Goal: Transaction & Acquisition: Purchase product/service

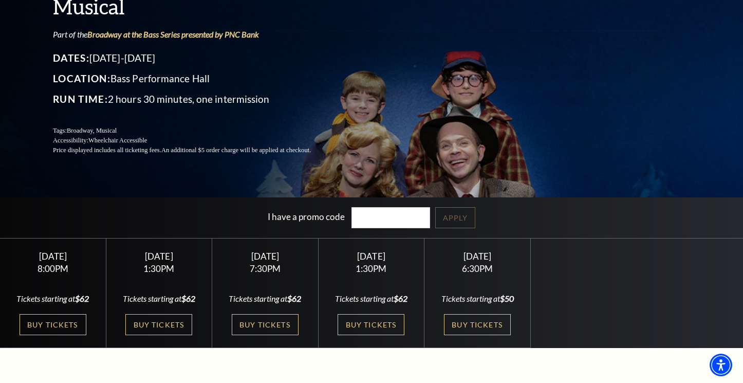
scroll to position [154, 0]
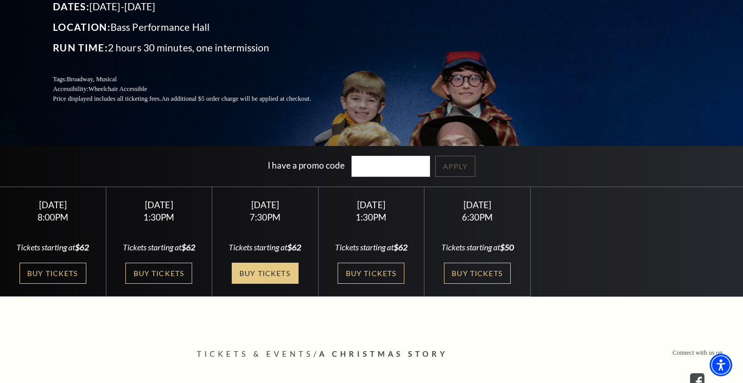
click at [267, 283] on link "Buy Tickets" at bounding box center [265, 273] width 67 height 21
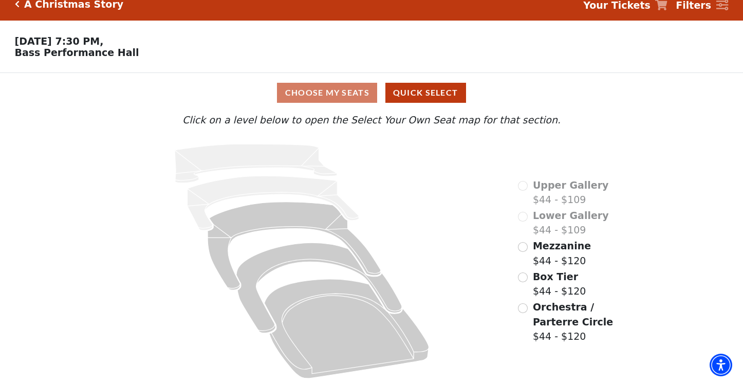
scroll to position [19, 0]
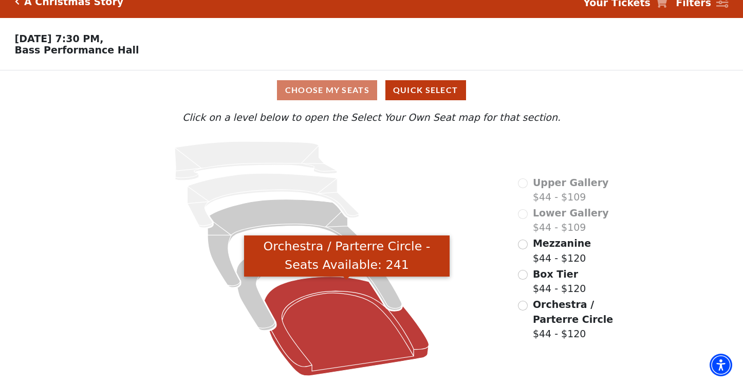
click at [342, 325] on icon "Orchestra / Parterre Circle - Seats Available: 241" at bounding box center [347, 326] width 164 height 99
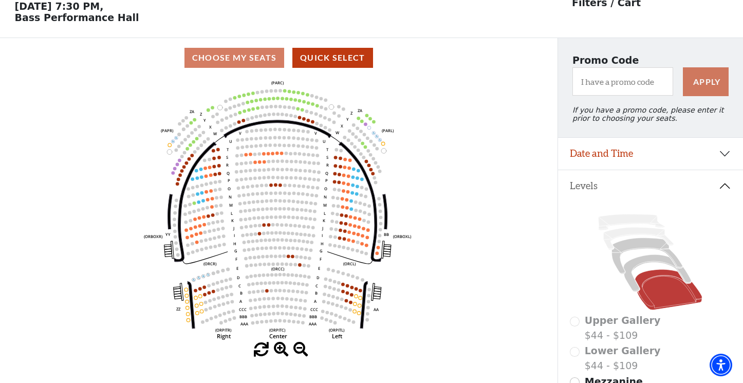
scroll to position [48, 0]
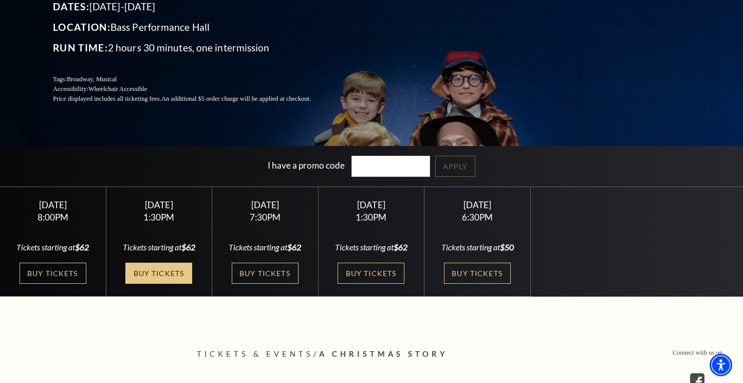
click at [156, 283] on link "Buy Tickets" at bounding box center [158, 273] width 67 height 21
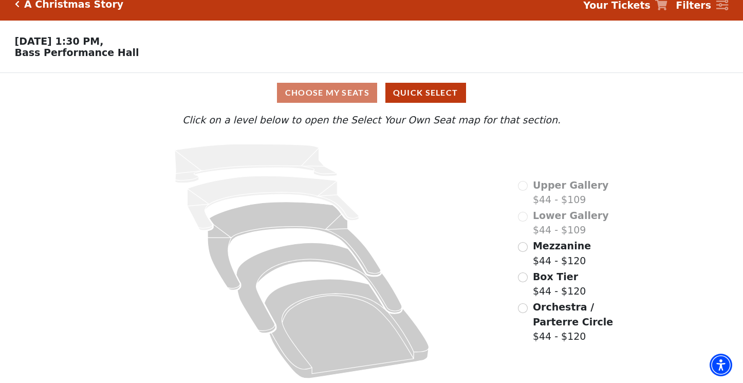
scroll to position [19, 0]
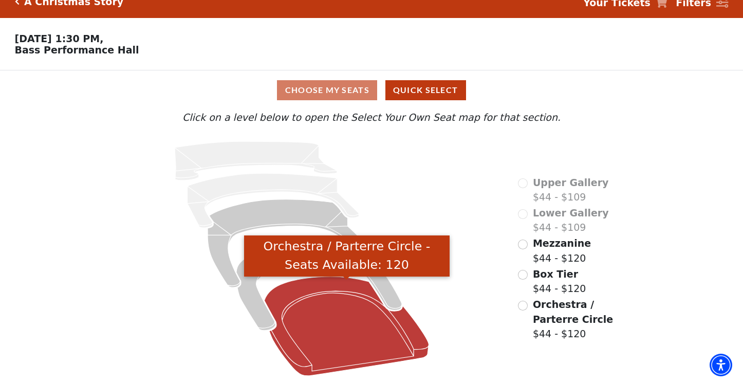
click at [350, 320] on icon "Orchestra / Parterre Circle - Seats Available: 120" at bounding box center [347, 326] width 164 height 99
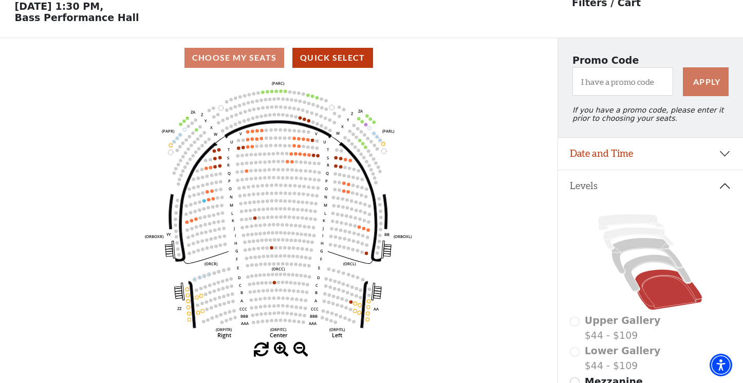
scroll to position [48, 0]
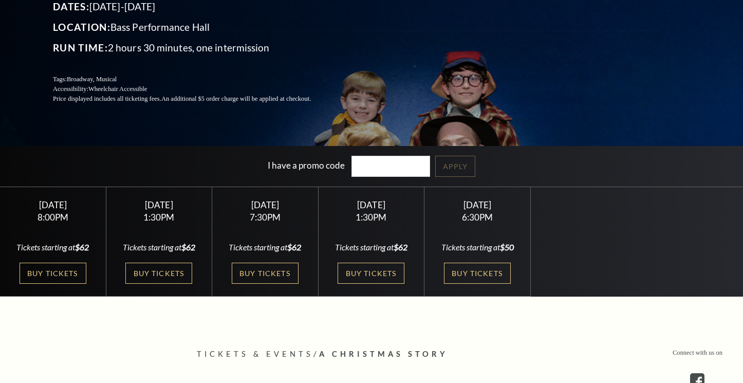
scroll to position [154, 0]
click at [379, 272] on link "Buy Tickets" at bounding box center [371, 273] width 67 height 21
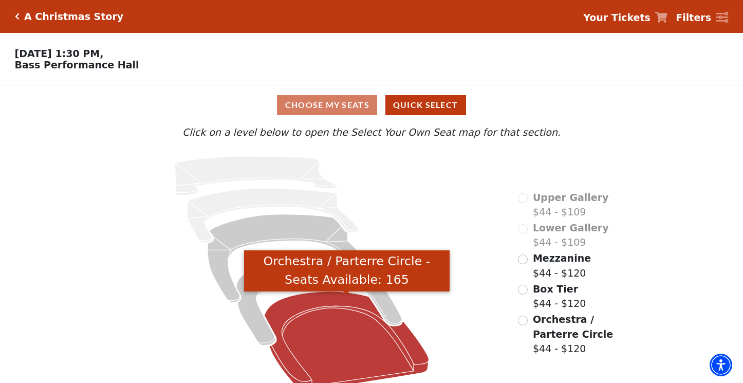
click at [326, 342] on icon "Orchestra / Parterre Circle - Seats Available: 165" at bounding box center [347, 340] width 164 height 99
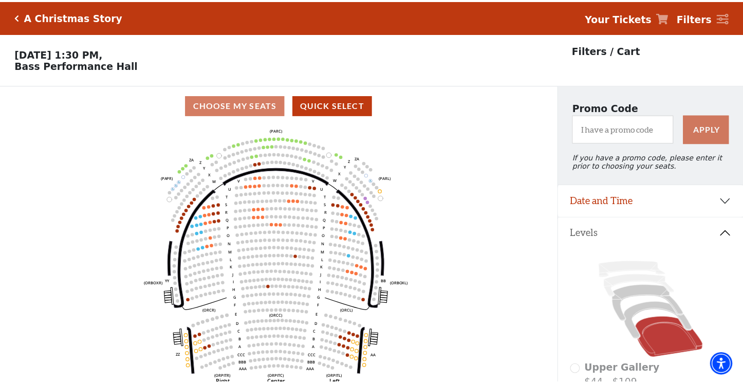
scroll to position [48, 0]
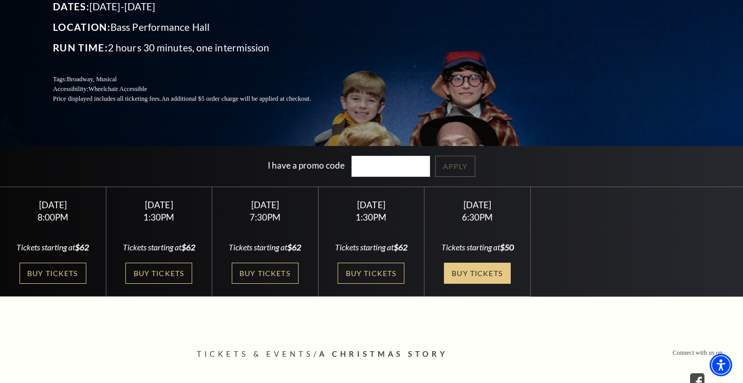
click at [483, 273] on link "Buy Tickets" at bounding box center [477, 273] width 67 height 21
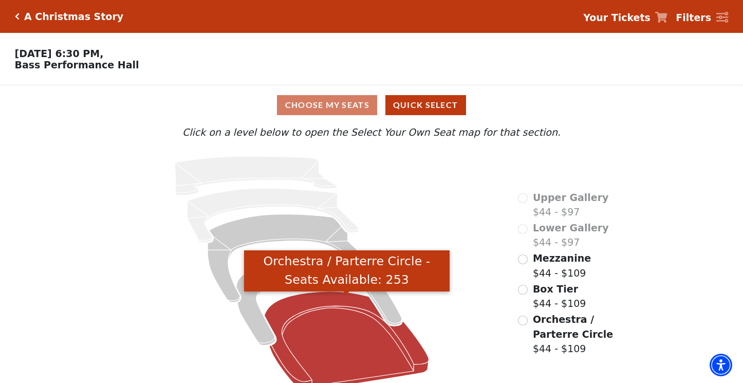
click at [342, 343] on icon "Orchestra / Parterre Circle - Seats Available: 253" at bounding box center [347, 340] width 164 height 99
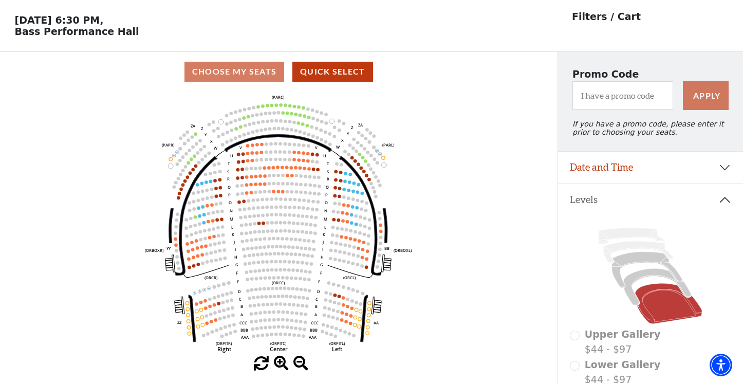
scroll to position [48, 0]
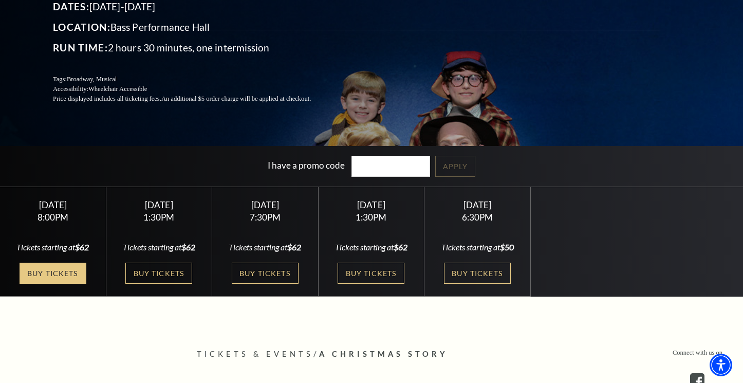
click at [64, 271] on link "Buy Tickets" at bounding box center [53, 273] width 67 height 21
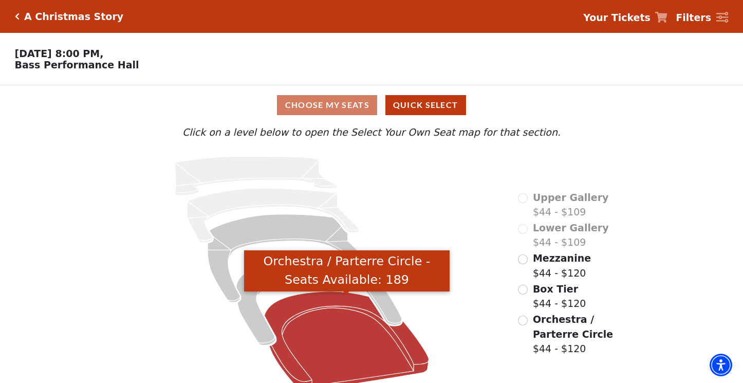
click at [333, 333] on icon "Orchestra / Parterre Circle - Seats Available: 189" at bounding box center [347, 340] width 164 height 99
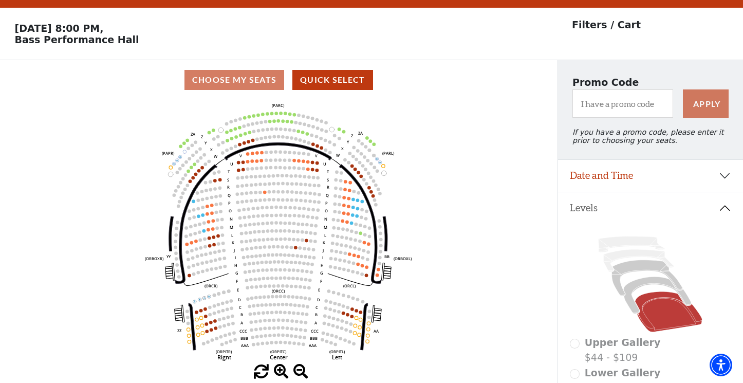
scroll to position [48, 0]
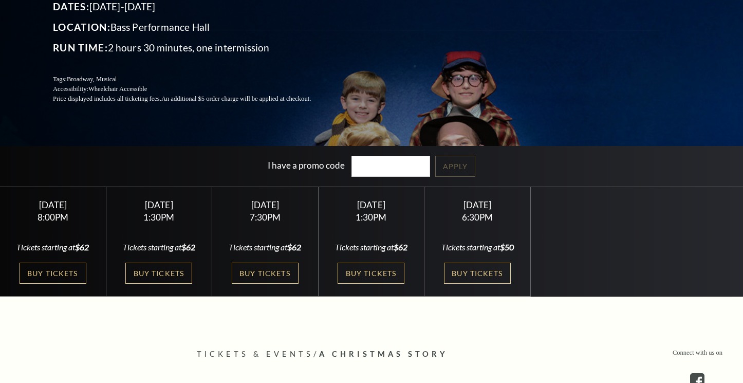
scroll to position [154, 0]
click at [50, 271] on link "Buy Tickets" at bounding box center [53, 273] width 67 height 21
click at [164, 284] on link "Buy Tickets" at bounding box center [158, 273] width 67 height 21
click at [268, 284] on link "Buy Tickets" at bounding box center [265, 273] width 67 height 21
click at [62, 273] on link "Buy Tickets" at bounding box center [53, 273] width 67 height 21
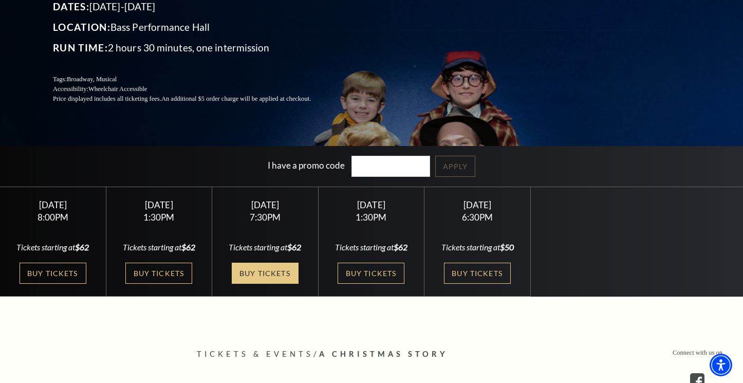
click at [277, 281] on link "Buy Tickets" at bounding box center [265, 273] width 67 height 21
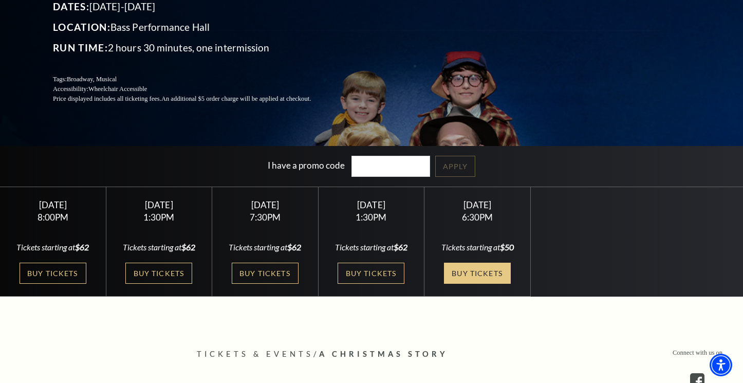
click at [468, 273] on link "Buy Tickets" at bounding box center [477, 273] width 67 height 21
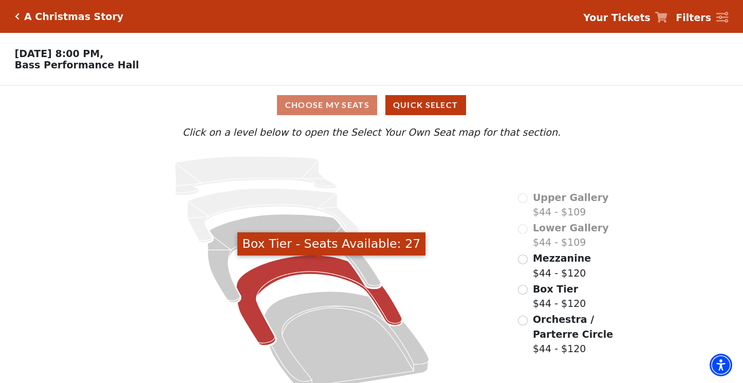
click at [383, 306] on icon "Box Tier - Seats Available: 27" at bounding box center [319, 300] width 166 height 90
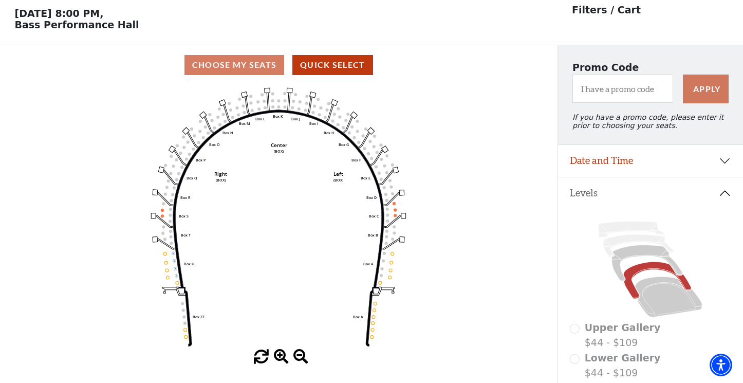
scroll to position [48, 0]
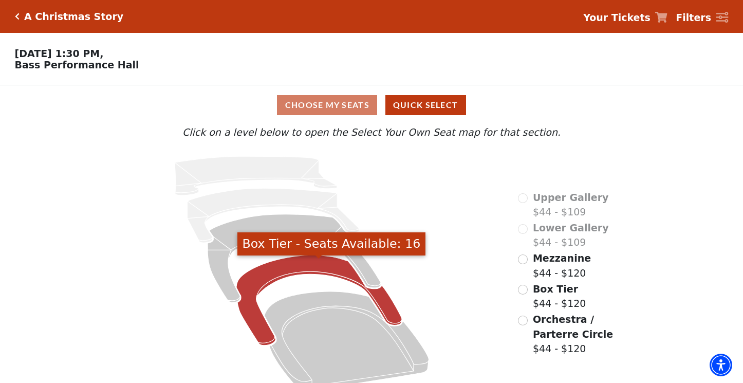
click at [384, 306] on icon "Box Tier - Seats Available: 16" at bounding box center [319, 300] width 166 height 90
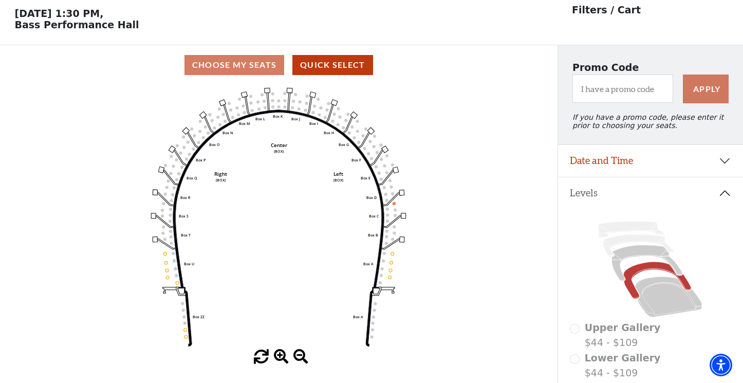
scroll to position [48, 0]
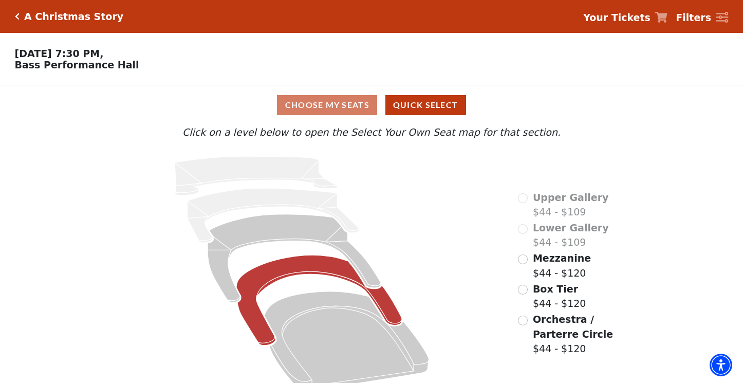
click at [394, 320] on icon at bounding box center [319, 300] width 166 height 90
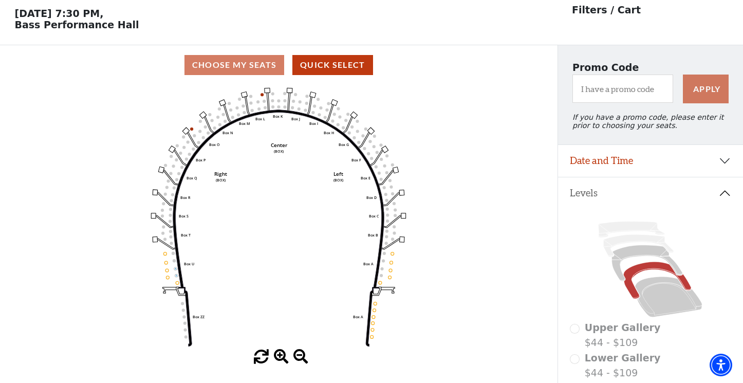
scroll to position [48, 0]
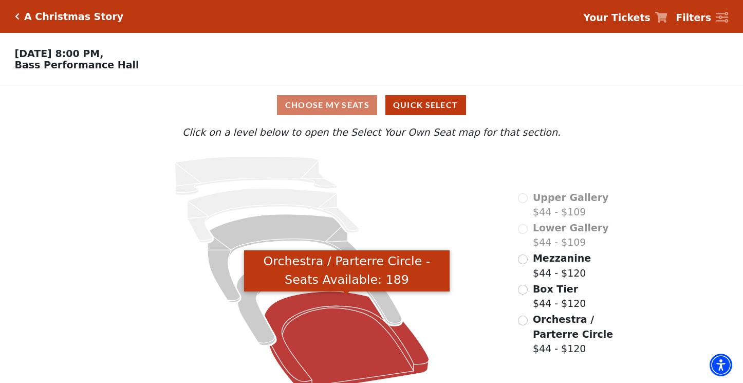
click at [356, 346] on icon "Orchestra / Parterre Circle - Seats Available: 189" at bounding box center [347, 340] width 164 height 99
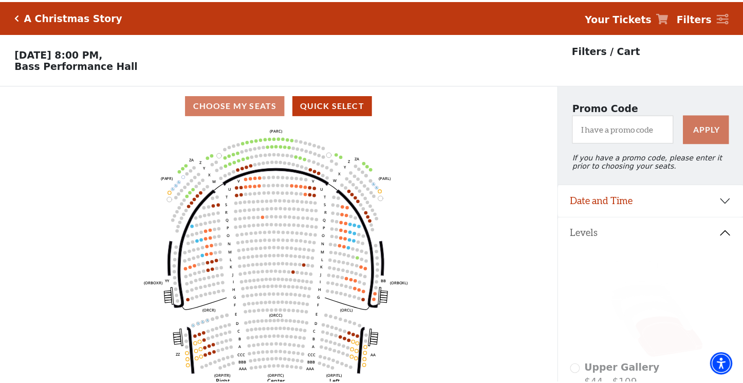
scroll to position [48, 0]
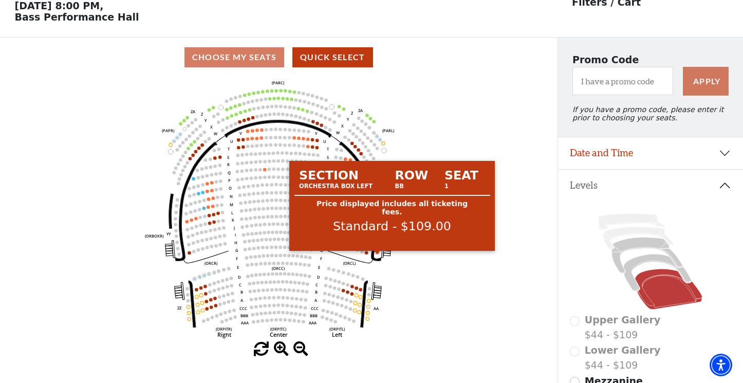
click at [377, 254] on circle at bounding box center [378, 253] width 4 height 4
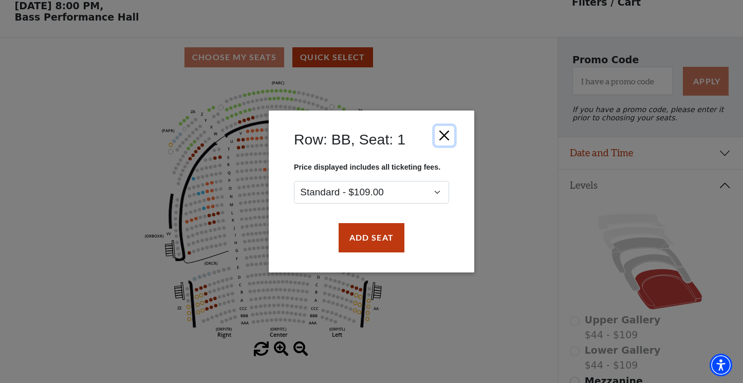
click at [444, 135] on button "Close" at bounding box center [445, 136] width 20 height 20
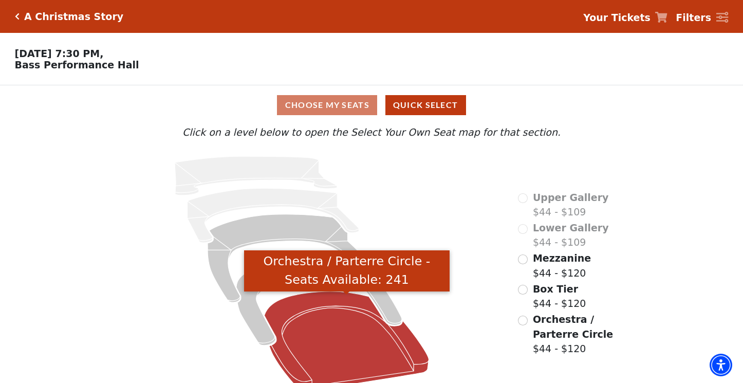
click at [328, 329] on icon "Orchestra / Parterre Circle - Seats Available: 241" at bounding box center [347, 340] width 164 height 99
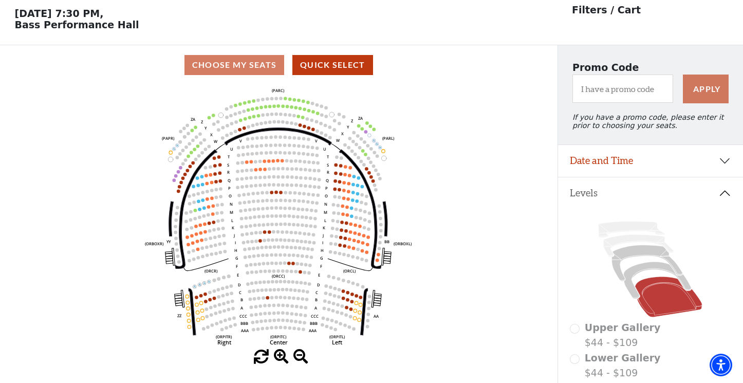
scroll to position [48, 0]
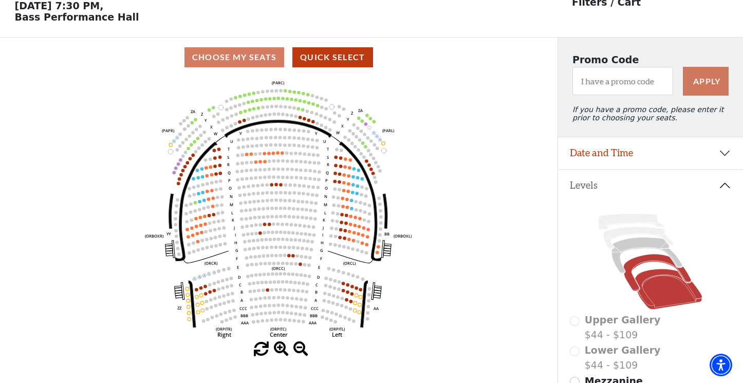
click at [631, 287] on icon at bounding box center [658, 272] width 68 height 37
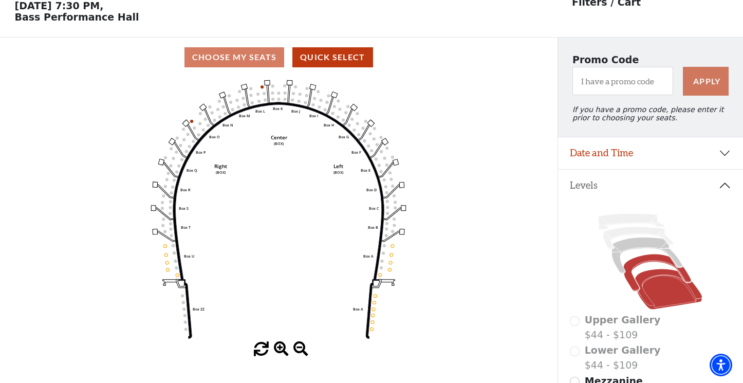
click at [645, 307] on icon at bounding box center [668, 289] width 67 height 41
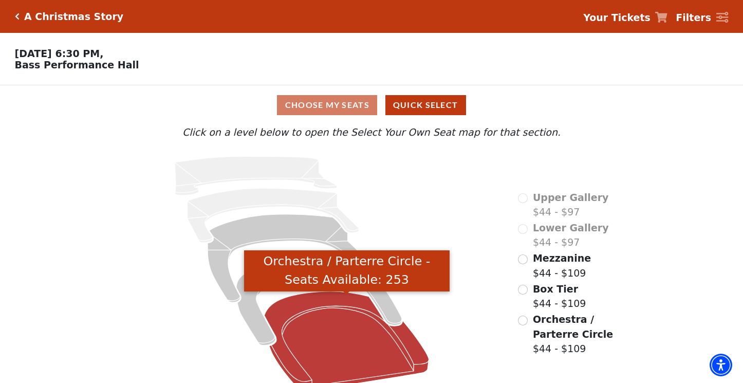
click at [339, 346] on icon "Orchestra / Parterre Circle - Seats Available: 253" at bounding box center [347, 340] width 164 height 99
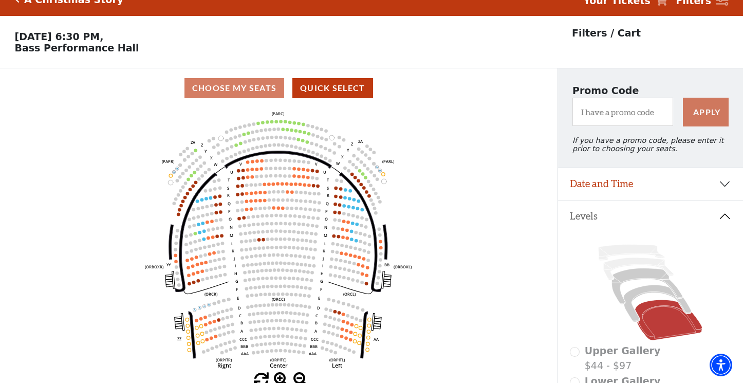
scroll to position [48, 0]
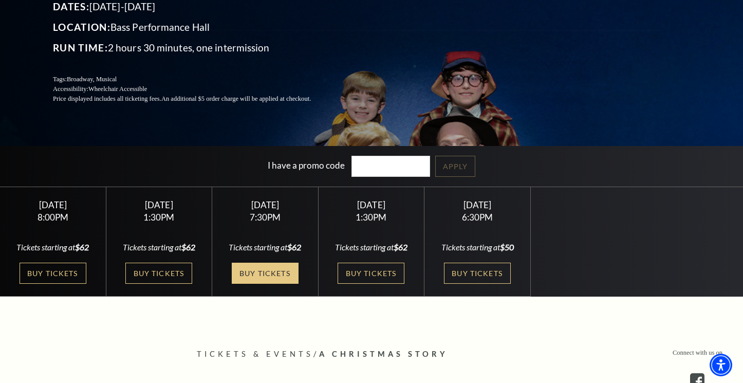
click at [268, 282] on link "Buy Tickets" at bounding box center [265, 273] width 67 height 21
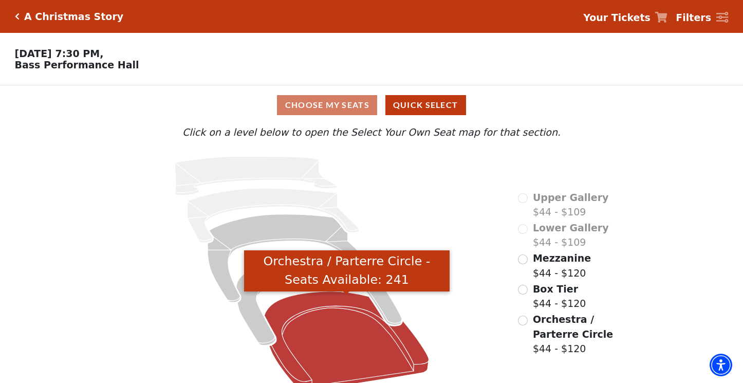
click at [326, 340] on icon "Orchestra / Parterre Circle - Seats Available: 241" at bounding box center [347, 340] width 164 height 99
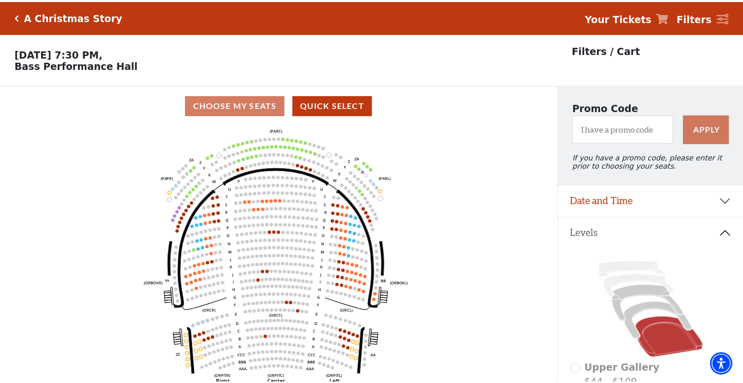
scroll to position [48, 0]
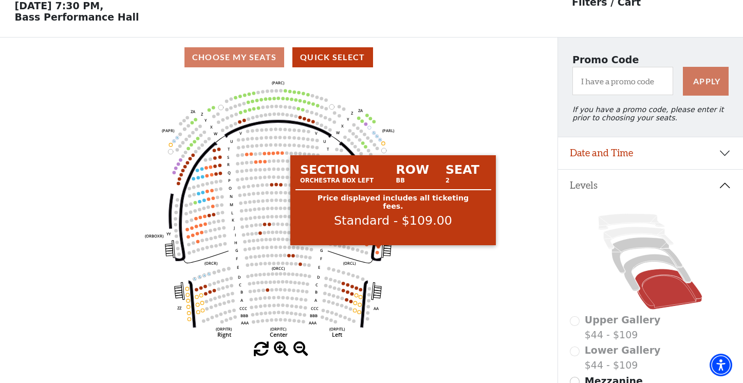
click at [379, 249] on circle at bounding box center [379, 247] width 4 height 4
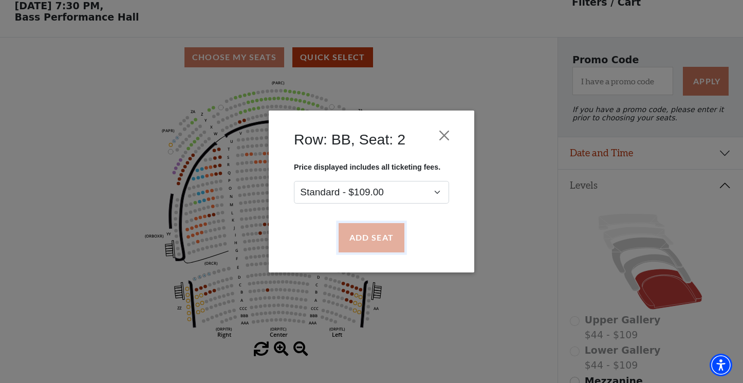
click at [367, 233] on button "Add Seat" at bounding box center [372, 238] width 66 height 29
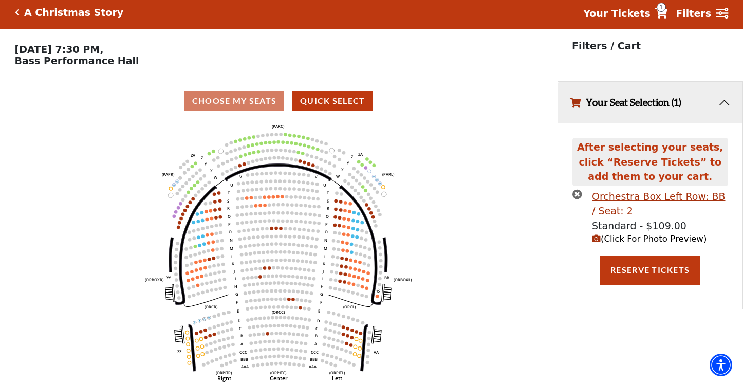
scroll to position [0, 0]
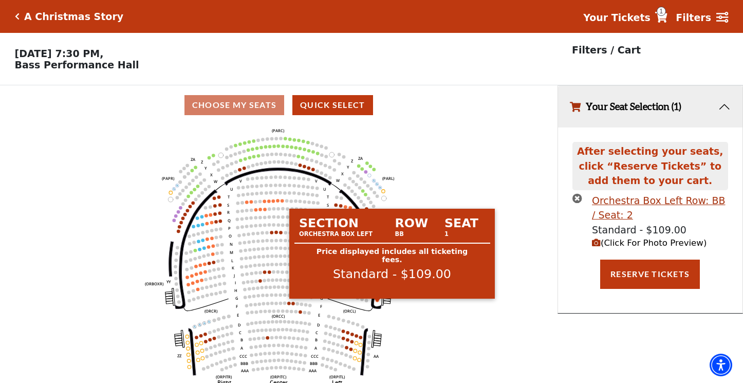
click at [377, 302] on circle at bounding box center [378, 301] width 4 height 4
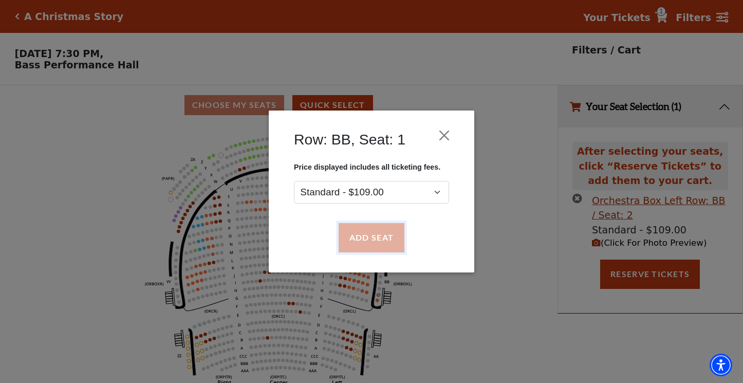
click at [375, 240] on button "Add Seat" at bounding box center [372, 238] width 66 height 29
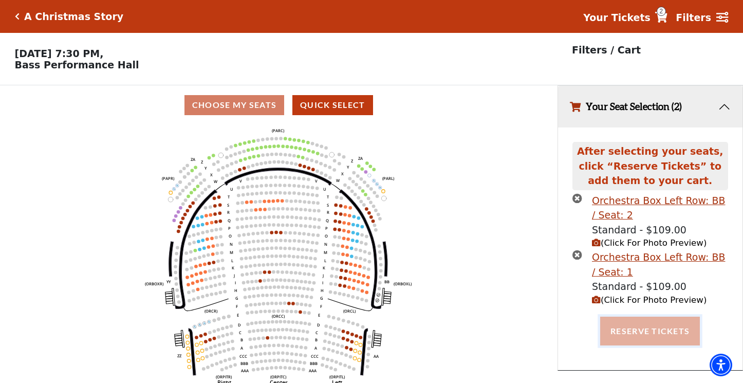
click at [676, 330] on button "Reserve Tickets" at bounding box center [650, 331] width 100 height 29
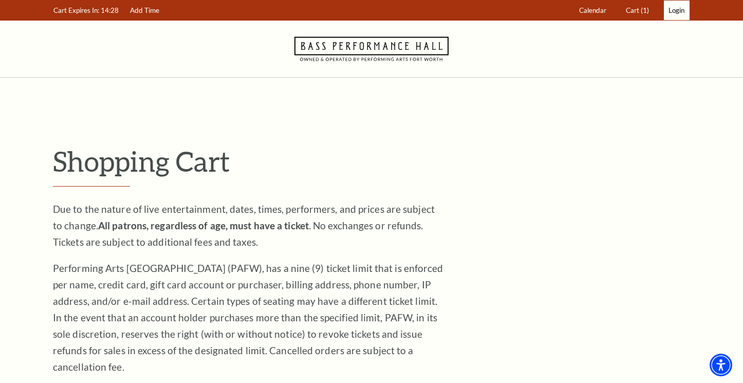
click at [676, 10] on span "Login" at bounding box center [677, 10] width 16 height 8
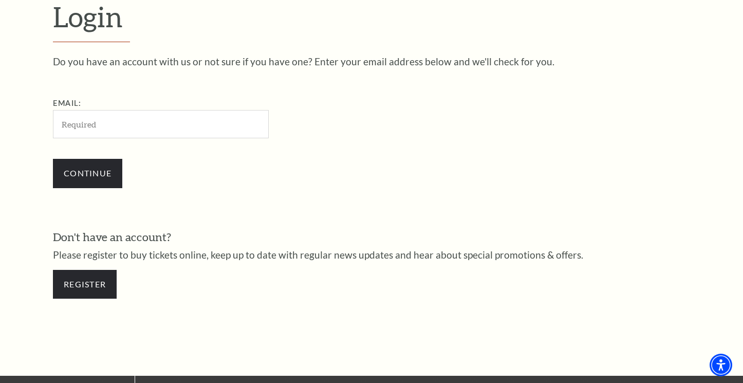
click at [151, 128] on input "Email:" at bounding box center [161, 124] width 216 height 28
type input "dgibson805@aol.com"
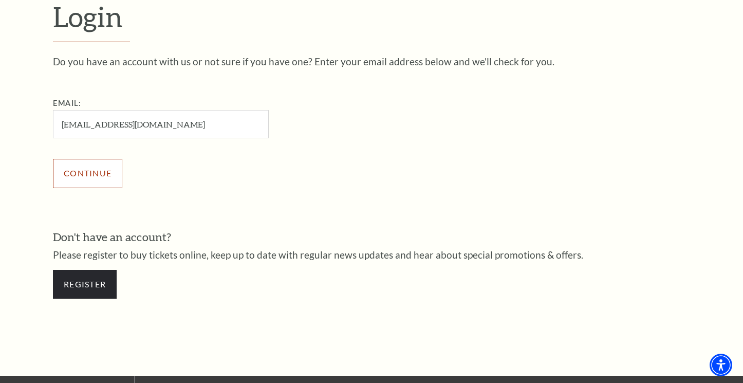
click at [95, 176] on input "Continue" at bounding box center [87, 173] width 69 height 29
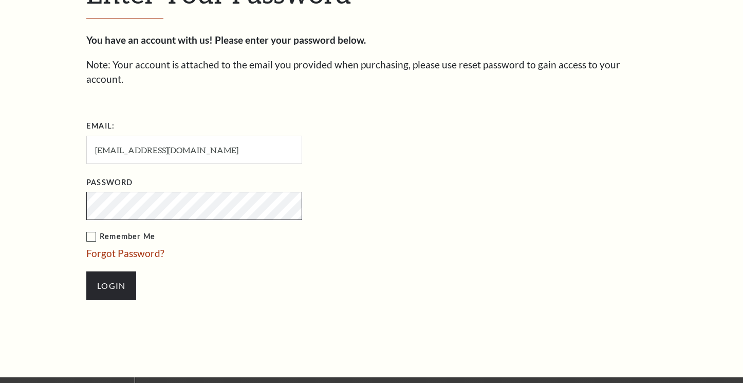
scroll to position [306, 0]
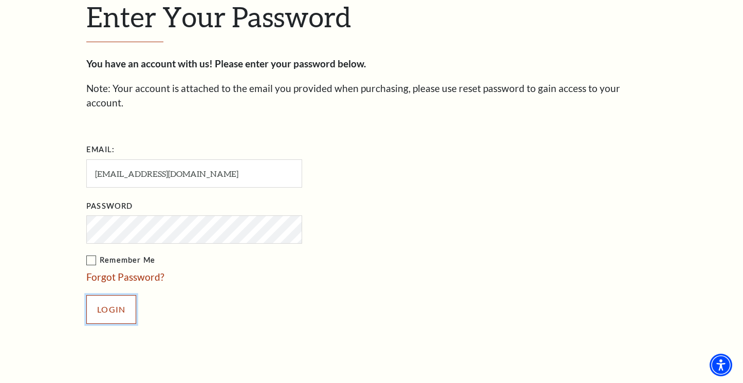
click at [109, 301] on input "Login" at bounding box center [111, 309] width 50 height 29
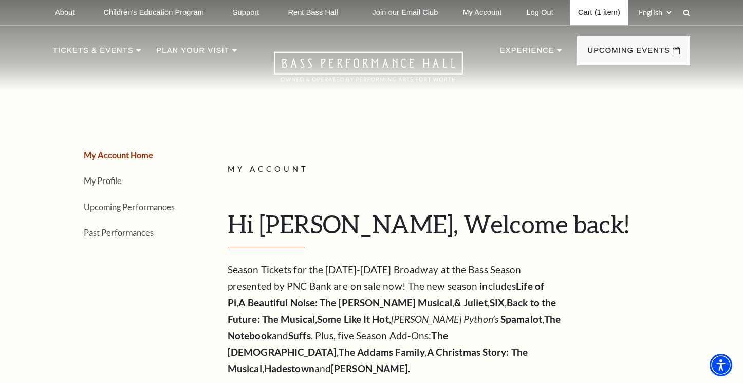
click at [598, 13] on link "Cart (1 item)" at bounding box center [599, 12] width 59 height 25
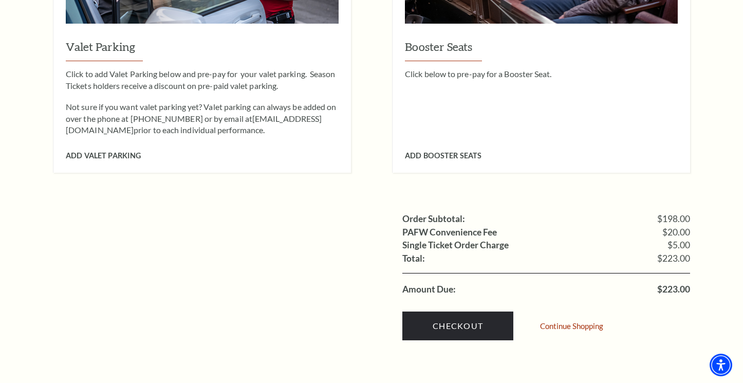
scroll to position [925, 0]
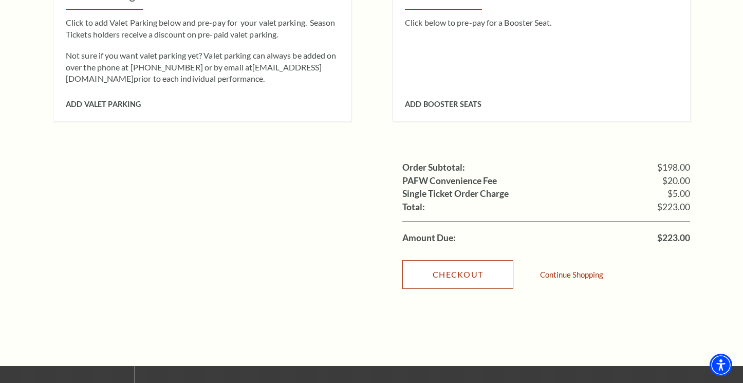
click at [470, 260] on link "Checkout" at bounding box center [457, 274] width 111 height 29
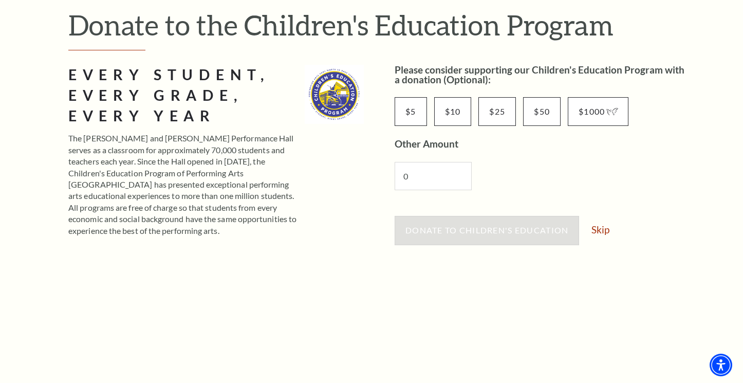
scroll to position [154, 0]
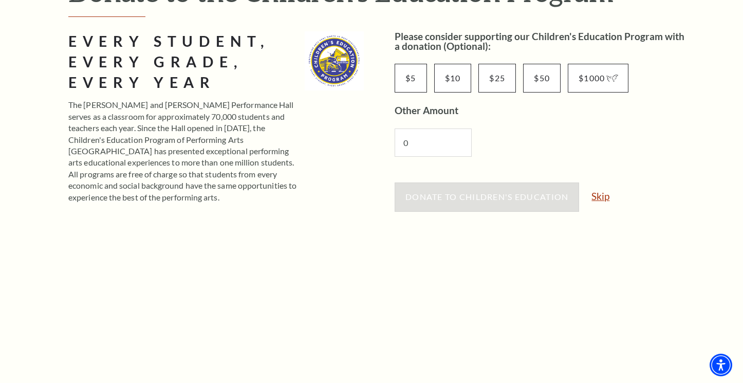
click at [604, 194] on link "Skip" at bounding box center [601, 196] width 18 height 10
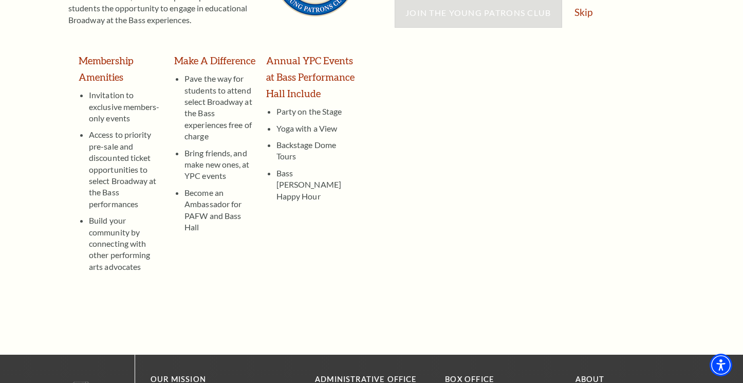
scroll to position [154, 0]
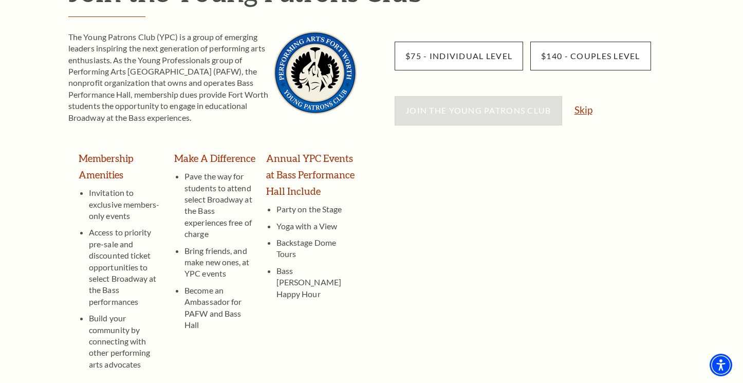
click at [583, 111] on link "Skip" at bounding box center [584, 110] width 18 height 10
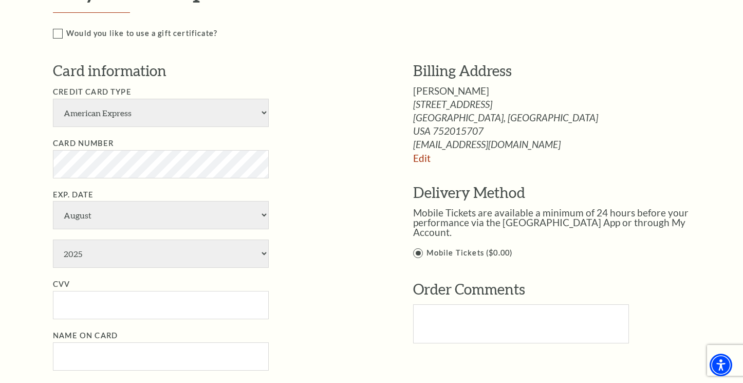
scroll to position [514, 0]
select select "1"
select select "2030"
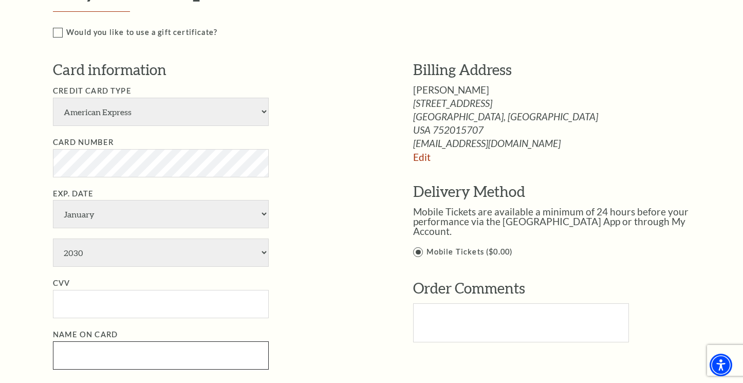
type input "[PERSON_NAME]"
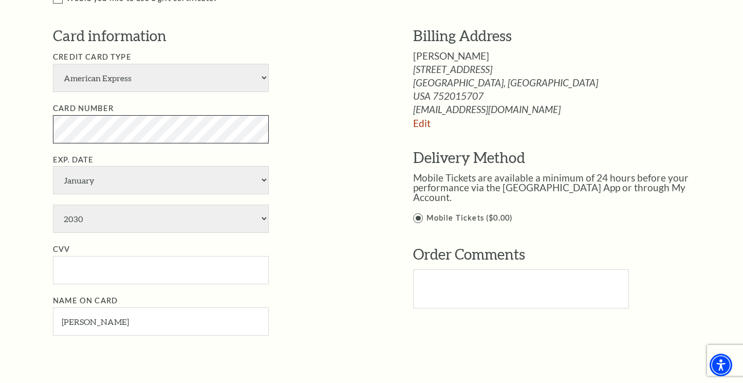
scroll to position [565, 0]
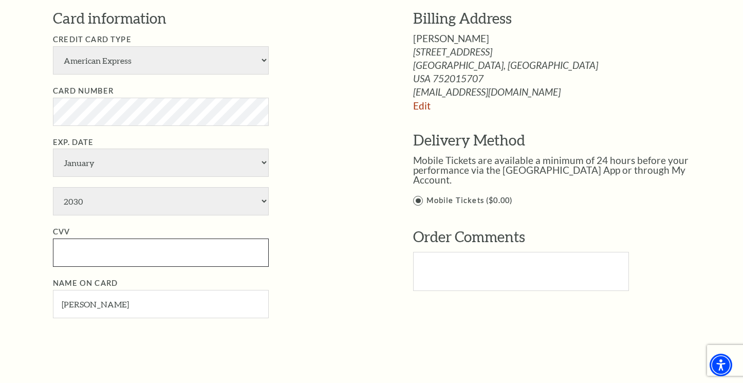
click at [244, 250] on input "CVV" at bounding box center [161, 252] width 216 height 28
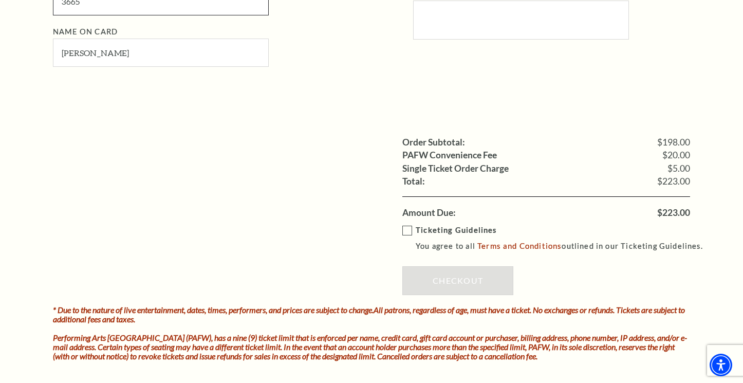
scroll to position [822, 0]
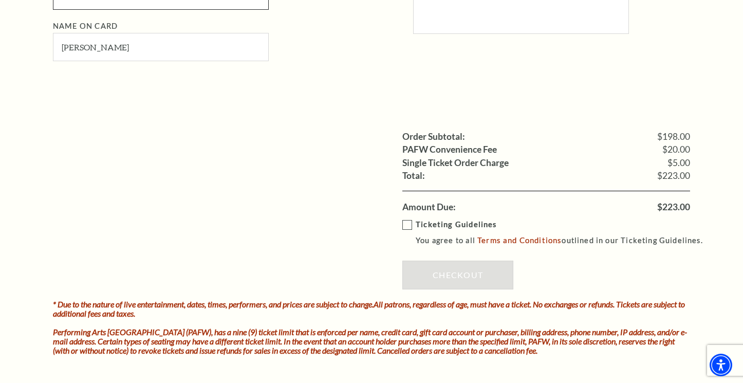
type input "3665"
click at [405, 227] on label "Ticketing Guidelines You agree to all Terms and Conditions outlined in our Tick…" at bounding box center [557, 232] width 310 height 28
click at [0, 0] on input "Ticketing Guidelines You agree to all Terms and Conditions outlined in our Tick…" at bounding box center [0, 0] width 0 height 0
click at [475, 278] on link "Checkout" at bounding box center [457, 275] width 111 height 29
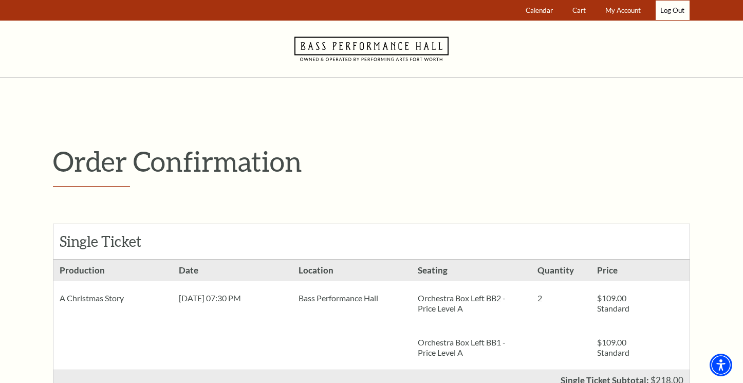
click at [668, 13] on link "Log Out" at bounding box center [673, 11] width 34 height 20
